Goal: Task Accomplishment & Management: Manage account settings

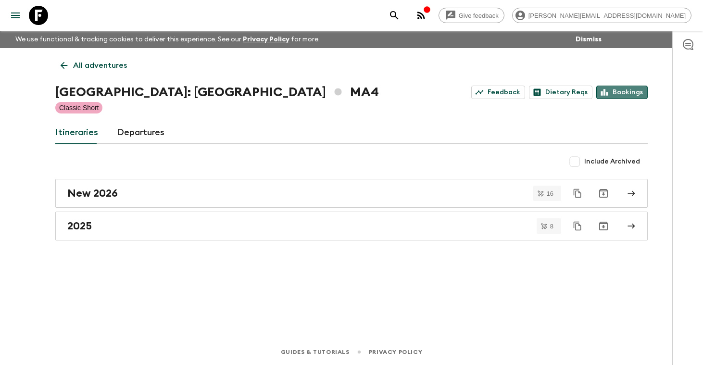
click at [626, 94] on link "Bookings" at bounding box center [621, 92] width 51 height 13
click at [97, 66] on p "All adventures" at bounding box center [100, 66] width 54 height 12
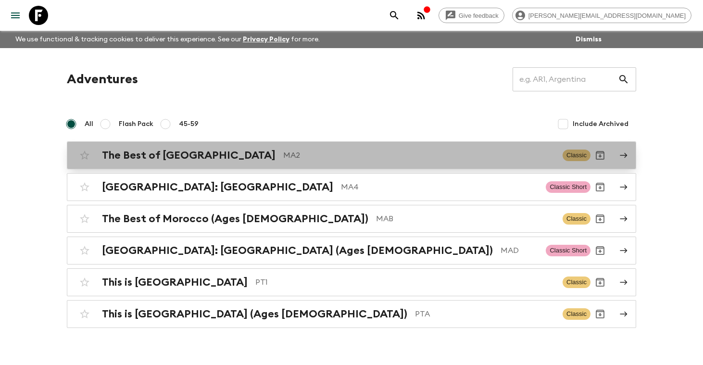
click at [155, 153] on h2 "The Best of [GEOGRAPHIC_DATA]" at bounding box center [189, 155] width 174 height 12
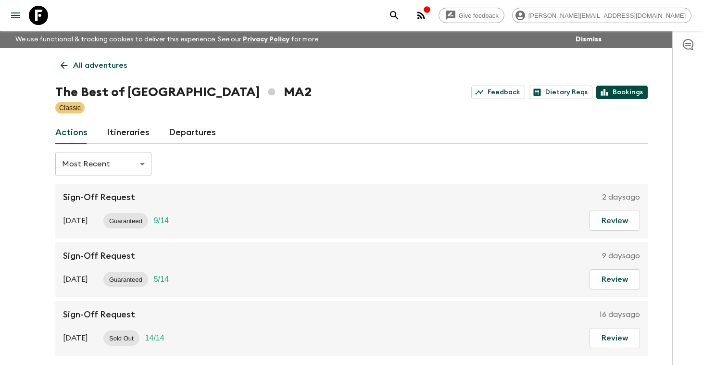
click at [629, 90] on link "Bookings" at bounding box center [621, 92] width 51 height 13
click at [112, 62] on p "All adventures" at bounding box center [100, 66] width 54 height 12
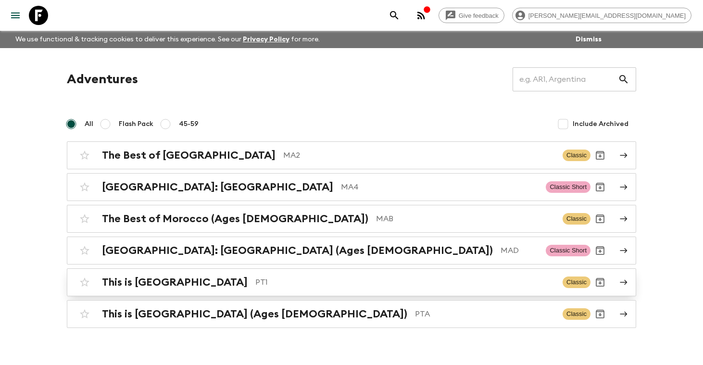
click at [152, 285] on h2 "This is [GEOGRAPHIC_DATA]" at bounding box center [175, 282] width 146 height 12
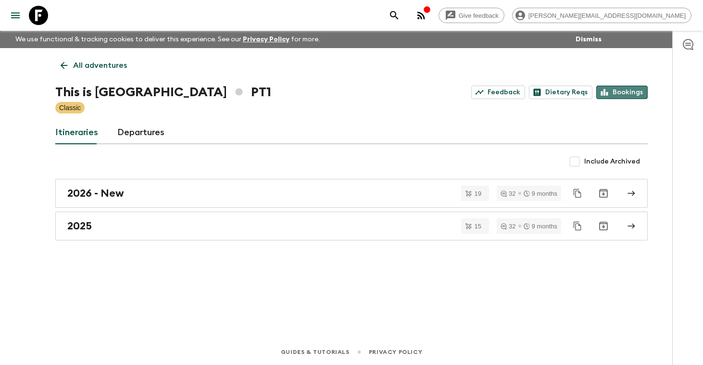
click at [633, 91] on link "Bookings" at bounding box center [621, 92] width 51 height 13
